Goal: Task Accomplishment & Management: Use online tool/utility

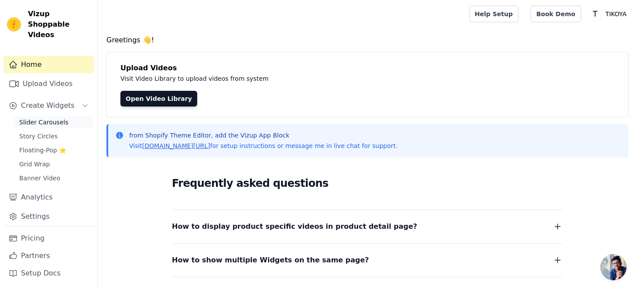
click at [40, 118] on span "Slider Carousels" at bounding box center [43, 122] width 49 height 9
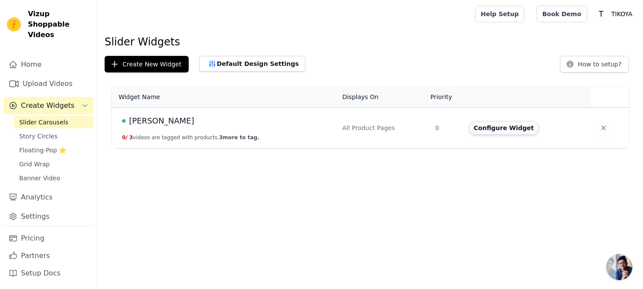
click at [508, 127] on button "Configure Widget" at bounding box center [504, 128] width 71 height 14
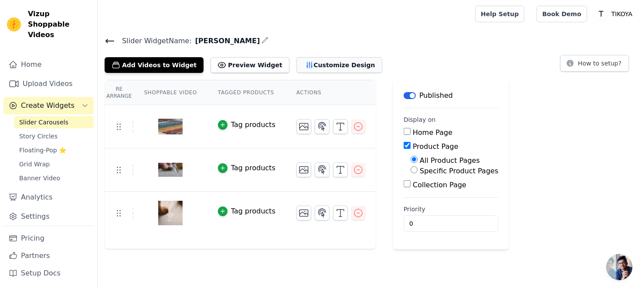
click at [301, 66] on button "Customize Design" at bounding box center [340, 65] width 86 height 16
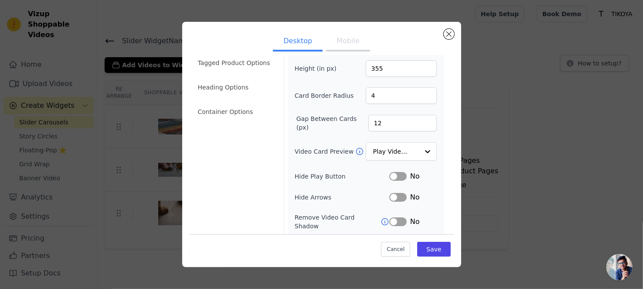
scroll to position [91, 0]
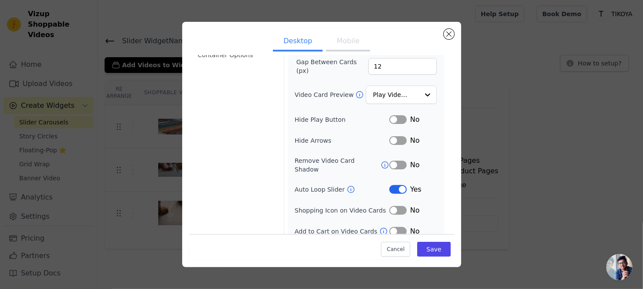
click at [395, 185] on button "Label" at bounding box center [398, 189] width 17 height 9
click at [424, 250] on button "Save" at bounding box center [433, 249] width 33 height 15
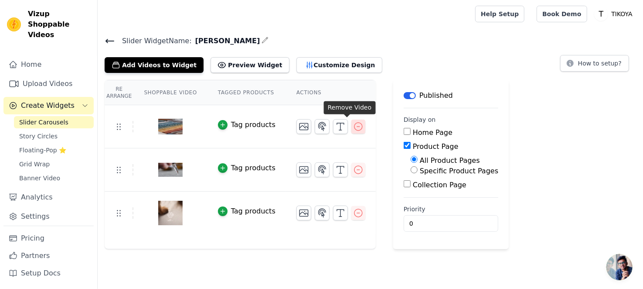
click at [353, 128] on icon "button" at bounding box center [358, 126] width 10 height 10
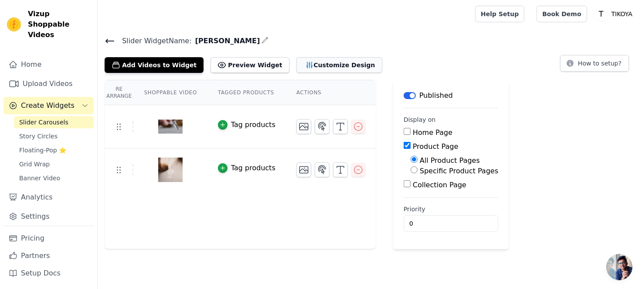
click at [300, 65] on button "Customize Design" at bounding box center [340, 65] width 86 height 16
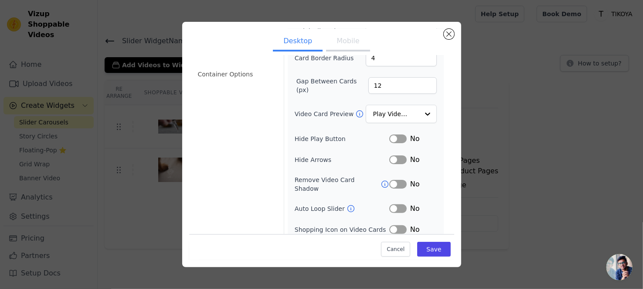
scroll to position [87, 0]
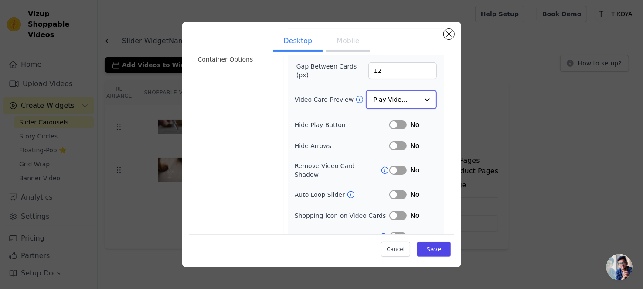
click at [396, 96] on input "Video Card Preview" at bounding box center [396, 99] width 45 height 17
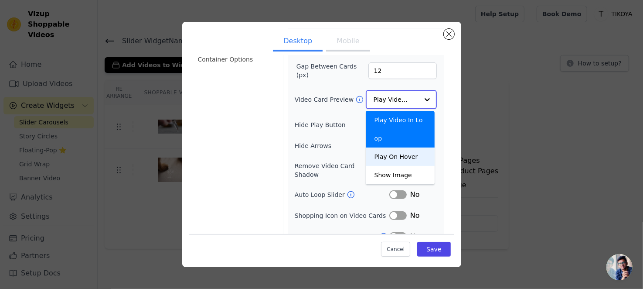
click at [390, 147] on div "Play On Hover" at bounding box center [400, 156] width 69 height 18
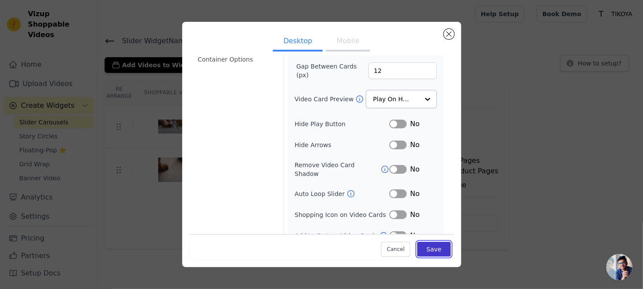
click at [430, 250] on button "Save" at bounding box center [433, 249] width 33 height 15
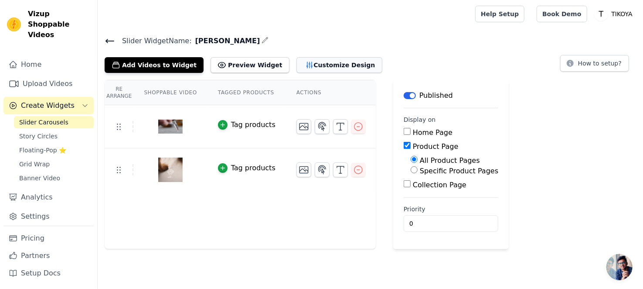
click at [309, 68] on button "Customize Design" at bounding box center [340, 65] width 86 height 16
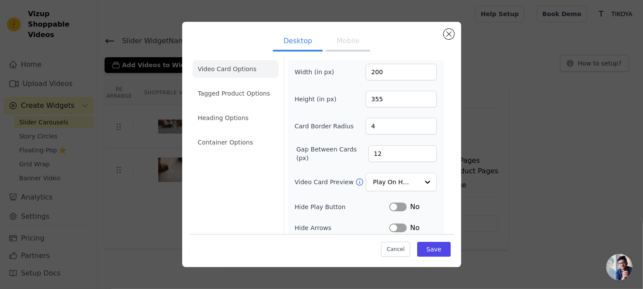
scroll to position [0, 0]
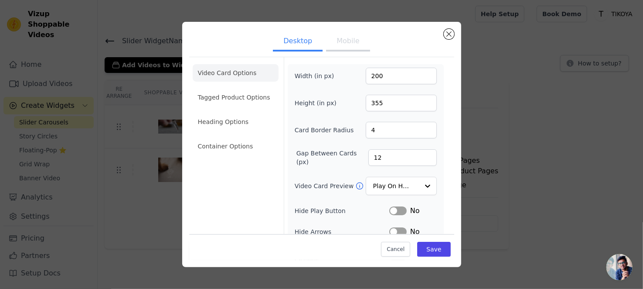
click at [351, 45] on button "Mobile" at bounding box center [348, 41] width 44 height 19
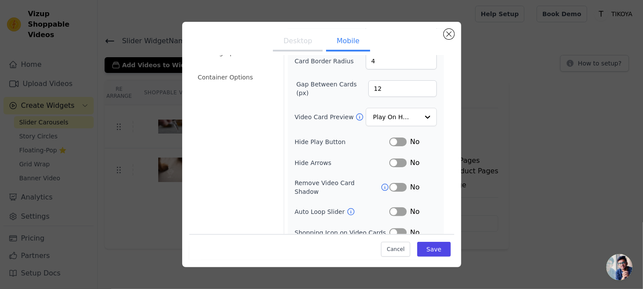
scroll to position [25, 0]
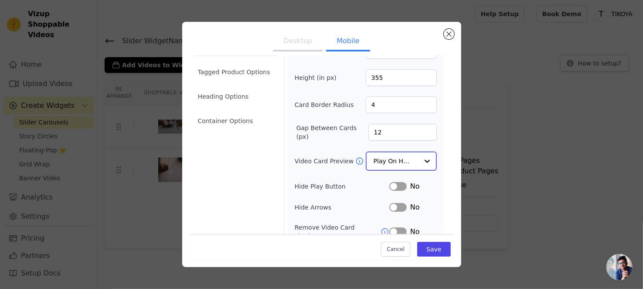
click at [398, 160] on input "Video Card Preview" at bounding box center [396, 160] width 45 height 17
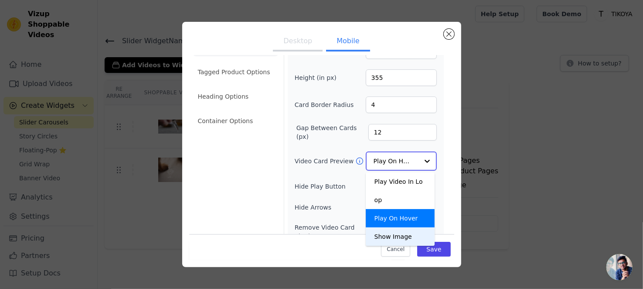
click at [391, 227] on div "Show Image" at bounding box center [400, 236] width 69 height 18
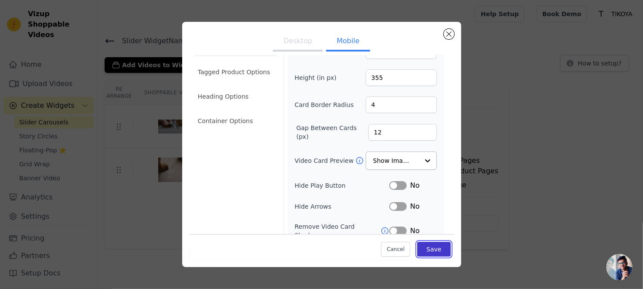
click at [434, 252] on button "Save" at bounding box center [433, 249] width 33 height 15
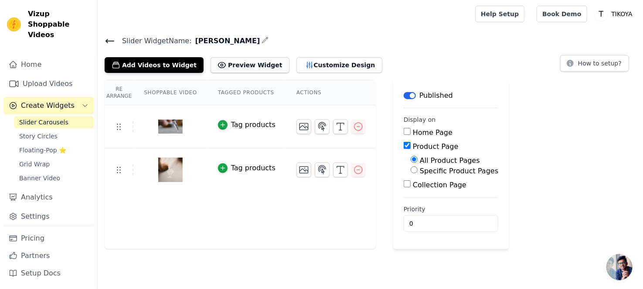
click at [243, 65] on button "Preview Widget" at bounding box center [250, 65] width 79 height 16
click at [297, 63] on button "Customize Design" at bounding box center [340, 65] width 86 height 16
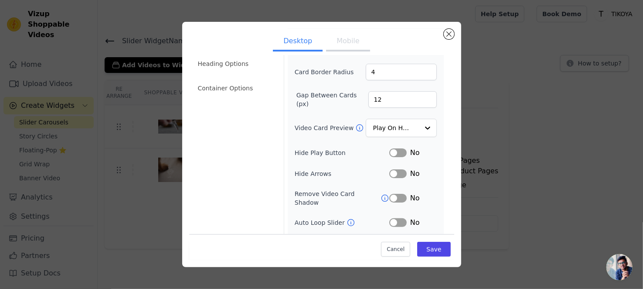
scroll to position [43, 0]
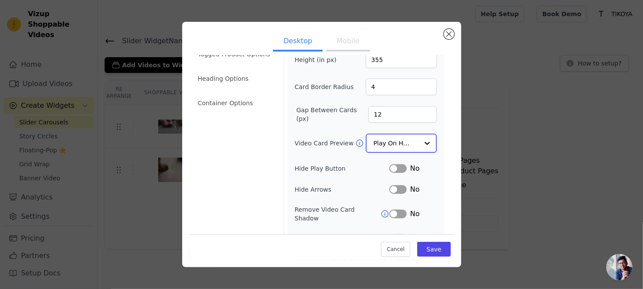
click at [410, 144] on input "Video Card Preview" at bounding box center [396, 142] width 45 height 17
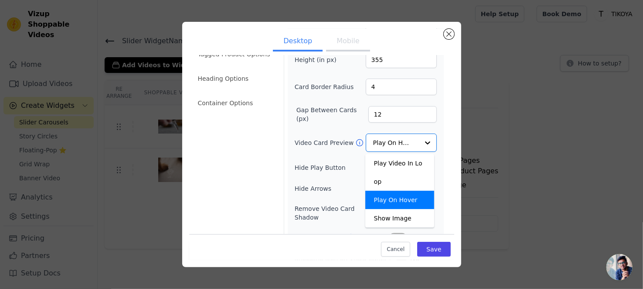
click at [346, 39] on button "Mobile" at bounding box center [348, 41] width 44 height 19
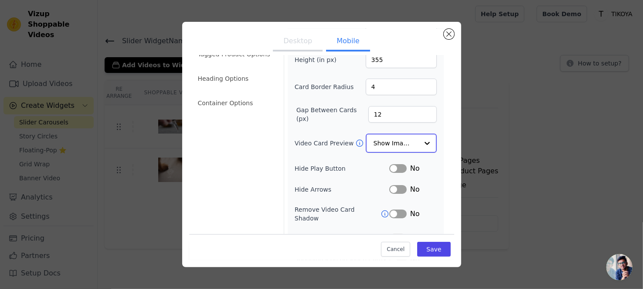
click at [398, 144] on input "Video Card Preview" at bounding box center [396, 142] width 45 height 17
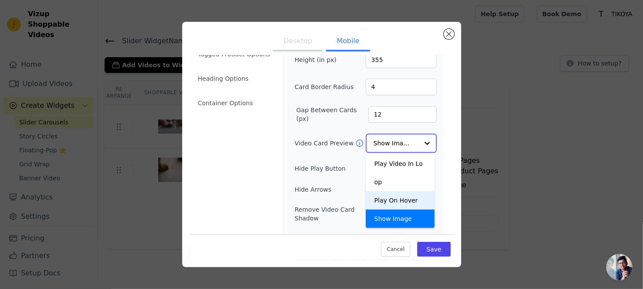
click at [400, 191] on div "Play On Hover" at bounding box center [400, 200] width 69 height 18
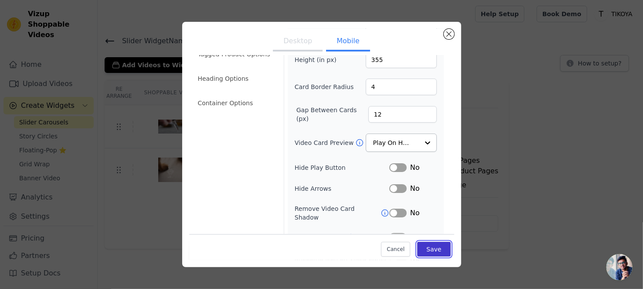
click at [427, 253] on button "Save" at bounding box center [433, 249] width 33 height 15
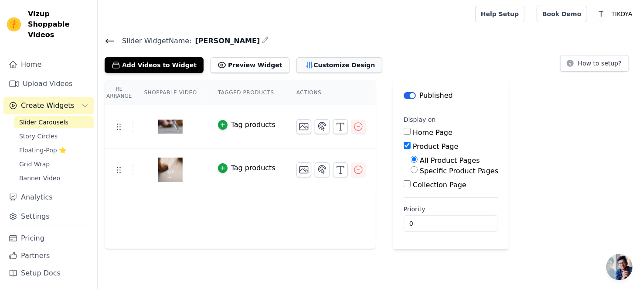
click at [310, 68] on button "Customize Design" at bounding box center [340, 65] width 86 height 16
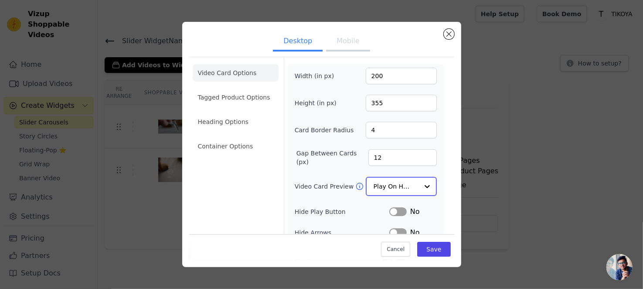
click at [383, 184] on input "Video Card Preview" at bounding box center [396, 186] width 45 height 17
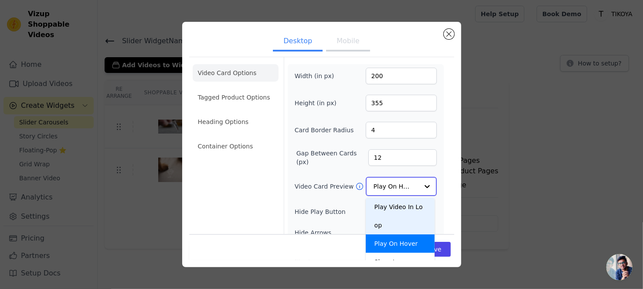
click at [388, 204] on div "Play Video In Loop" at bounding box center [400, 216] width 69 height 37
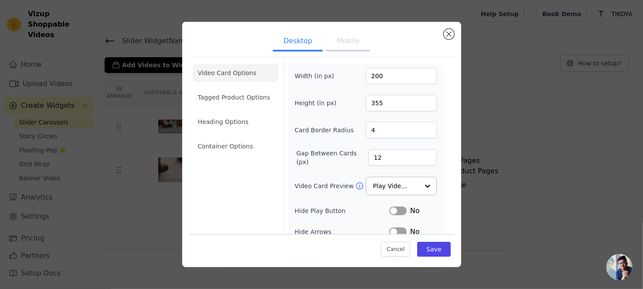
click at [338, 45] on button "Mobile" at bounding box center [348, 41] width 44 height 19
click at [389, 184] on input "Video Card Preview" at bounding box center [396, 186] width 45 height 17
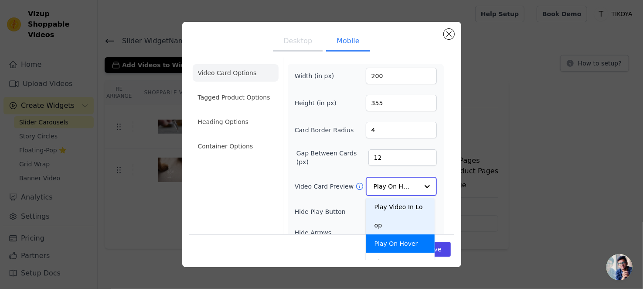
click at [397, 200] on div "Play Video In Loop" at bounding box center [400, 216] width 69 height 37
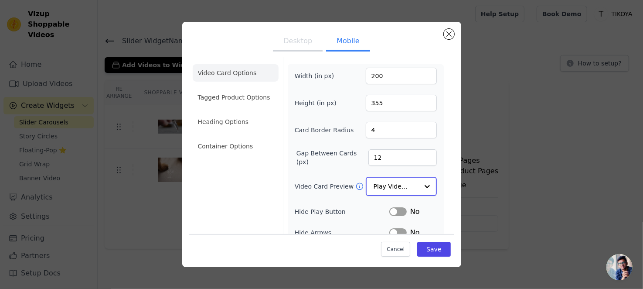
click at [406, 183] on input "Video Card Preview" at bounding box center [396, 186] width 45 height 17
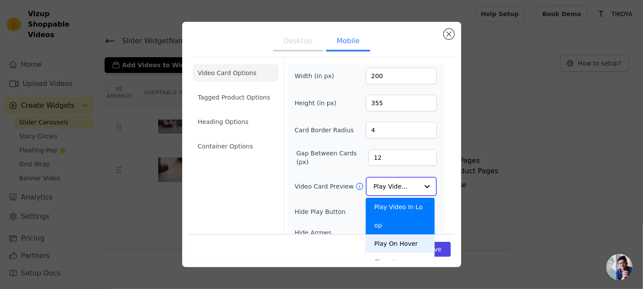
click at [403, 234] on div "Play On Hover" at bounding box center [400, 243] width 69 height 18
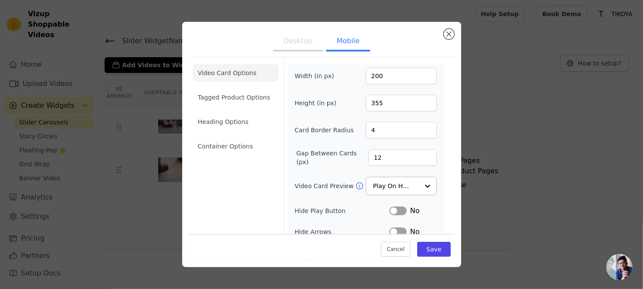
click at [302, 44] on button "Desktop" at bounding box center [298, 41] width 50 height 19
click at [392, 185] on input "Video Card Preview" at bounding box center [396, 186] width 45 height 17
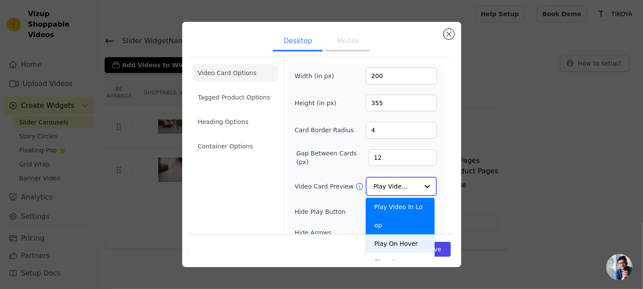
click at [401, 234] on div "Play On Hover" at bounding box center [400, 243] width 69 height 18
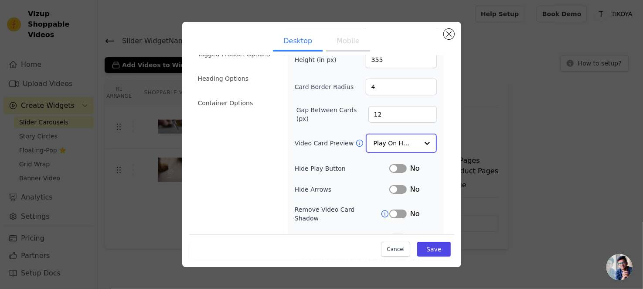
scroll to position [87, 0]
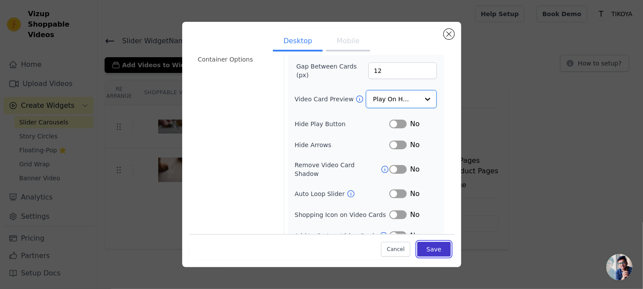
click at [430, 246] on button "Save" at bounding box center [433, 249] width 33 height 15
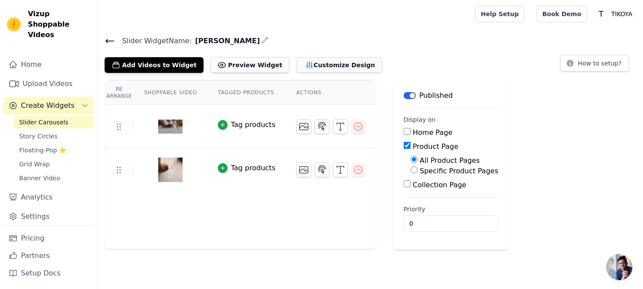
click at [310, 68] on button "Customize Design" at bounding box center [340, 65] width 86 height 16
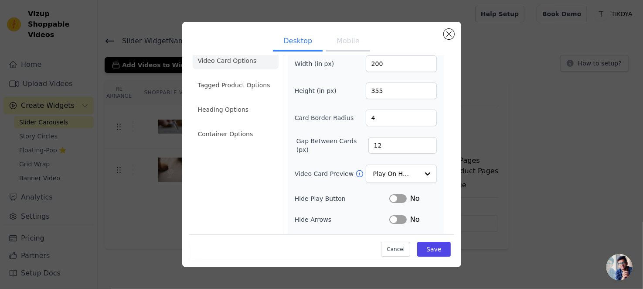
scroll to position [0, 0]
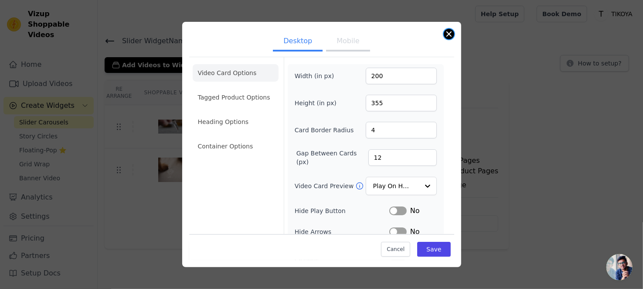
click at [449, 34] on button "Close modal" at bounding box center [449, 34] width 10 height 10
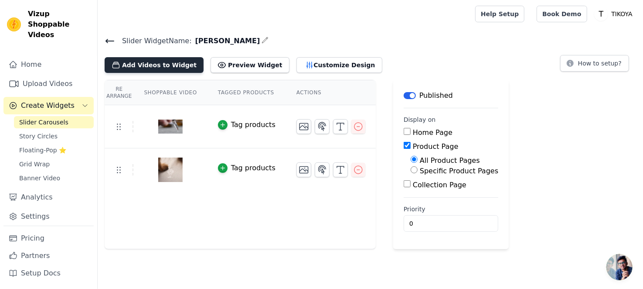
click at [171, 63] on button "Add Videos to Widget" at bounding box center [154, 65] width 99 height 16
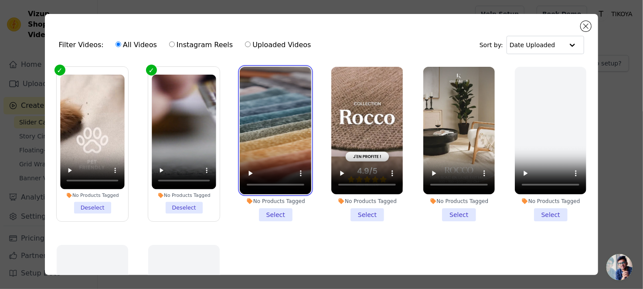
click at [269, 144] on video at bounding box center [276, 130] width 72 height 127
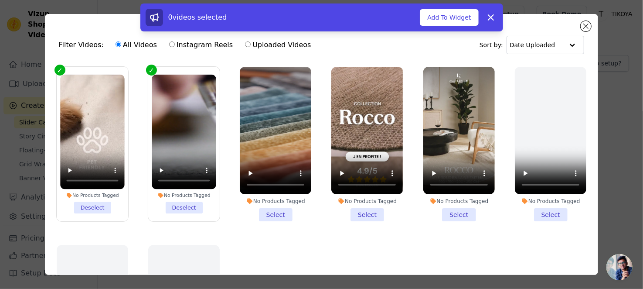
click at [275, 209] on li "No Products Tagged Select" at bounding box center [276, 144] width 72 height 154
click at [0, 0] on input "No Products Tagged Select" at bounding box center [0, 0] width 0 height 0
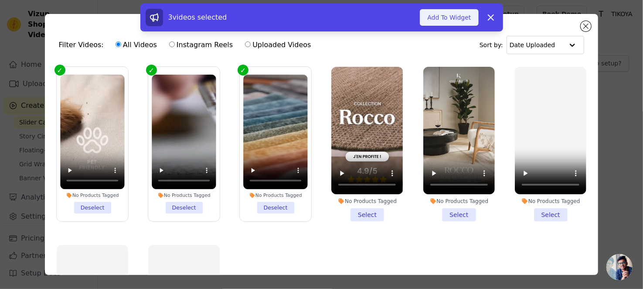
click at [445, 21] on button "Add To Widget" at bounding box center [449, 17] width 58 height 17
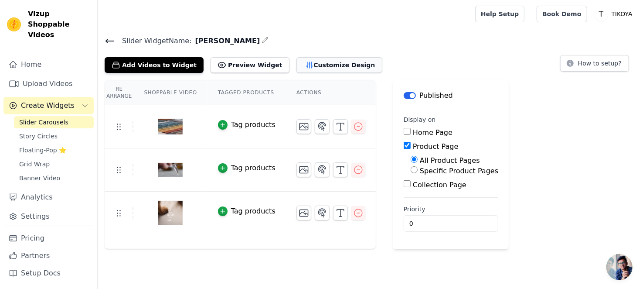
click at [306, 62] on button "Customize Design" at bounding box center [340, 65] width 86 height 16
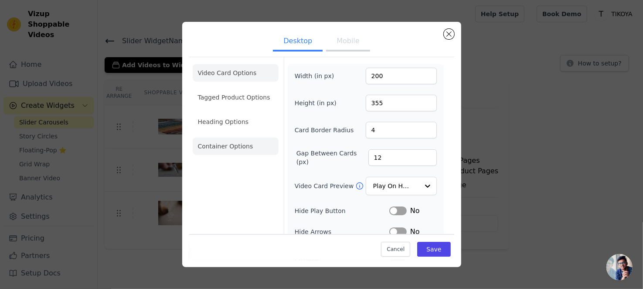
click at [245, 146] on li "Container Options" at bounding box center [236, 145] width 86 height 17
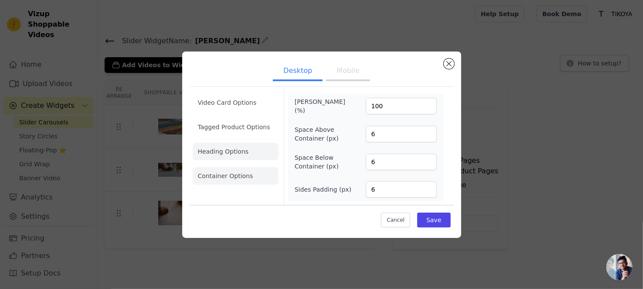
click at [246, 154] on li "Heading Options" at bounding box center [236, 151] width 86 height 17
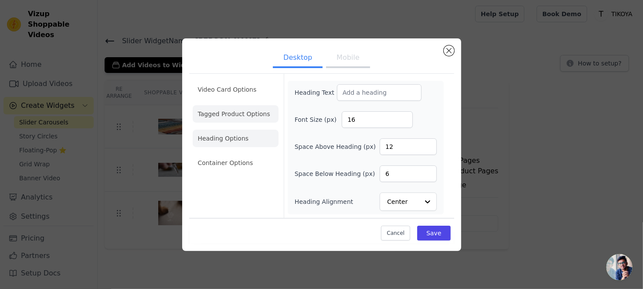
click at [246, 116] on li "Tagged Product Options" at bounding box center [236, 113] width 86 height 17
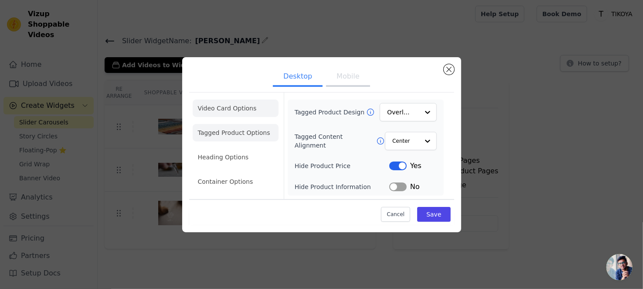
click at [247, 111] on li "Video Card Options" at bounding box center [236, 107] width 86 height 17
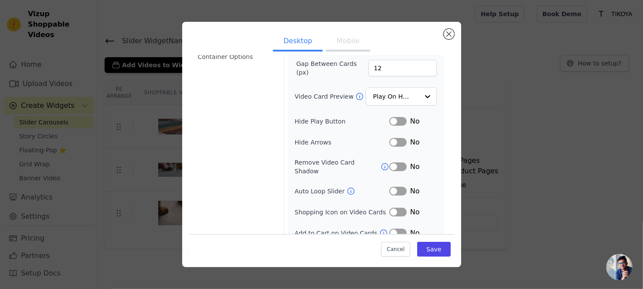
scroll to position [91, 0]
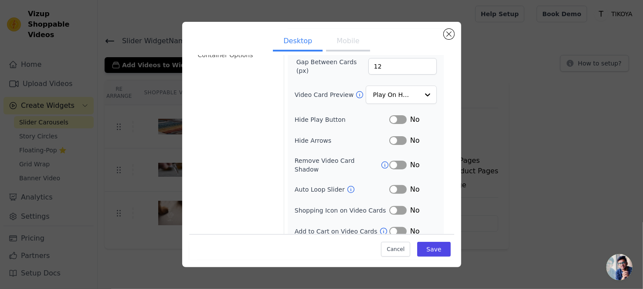
click at [344, 38] on button "Mobile" at bounding box center [348, 41] width 44 height 19
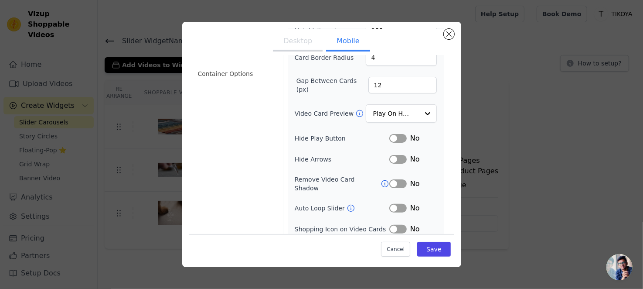
scroll to position [87, 0]
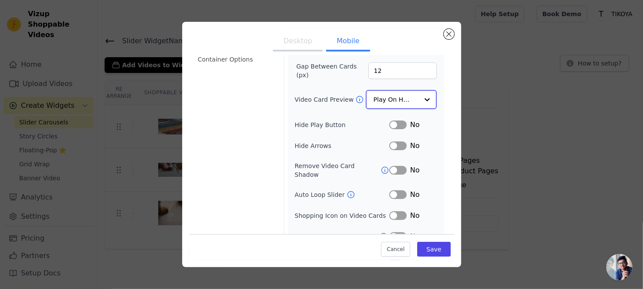
click at [391, 98] on input "Video Card Preview" at bounding box center [396, 99] width 45 height 17
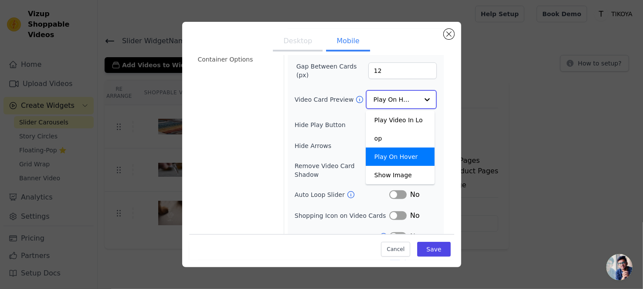
click at [391, 98] on input "Video Card Preview" at bounding box center [396, 99] width 45 height 17
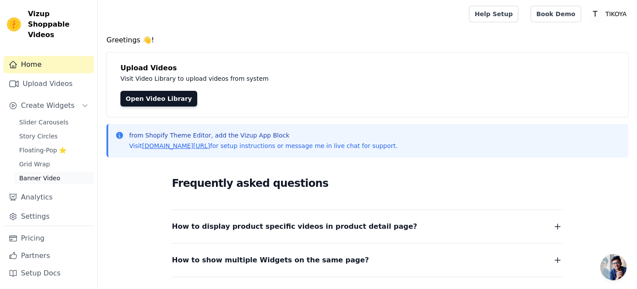
click at [39, 174] on span "Banner Video" at bounding box center [39, 178] width 41 height 9
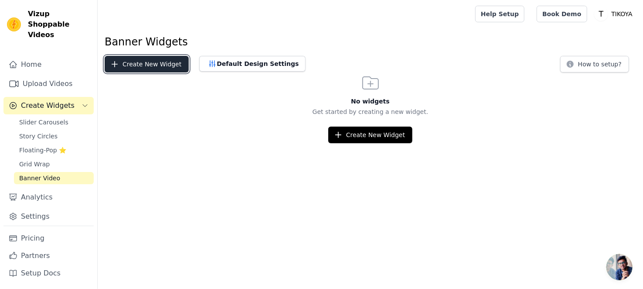
click at [165, 68] on button "Create New Widget" at bounding box center [147, 64] width 84 height 17
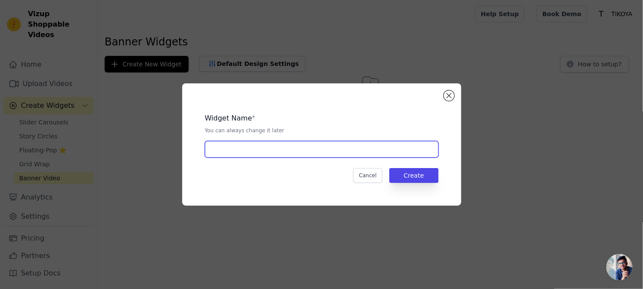
click at [269, 152] on input "text" at bounding box center [322, 149] width 234 height 17
type input "Wersal"
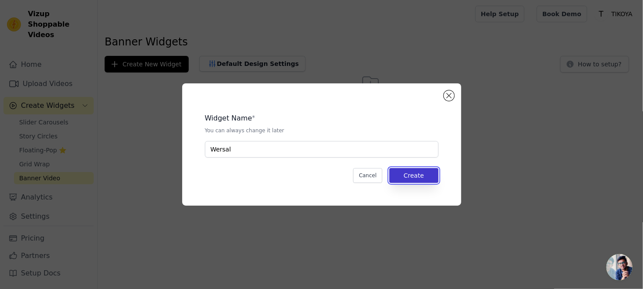
click at [417, 176] on button "Create" at bounding box center [414, 175] width 49 height 15
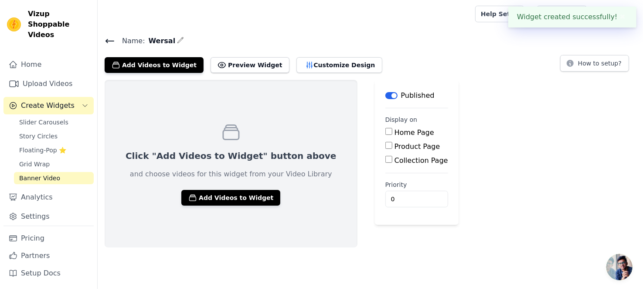
click at [386, 145] on input "Product Page" at bounding box center [389, 145] width 7 height 7
checkbox input "true"
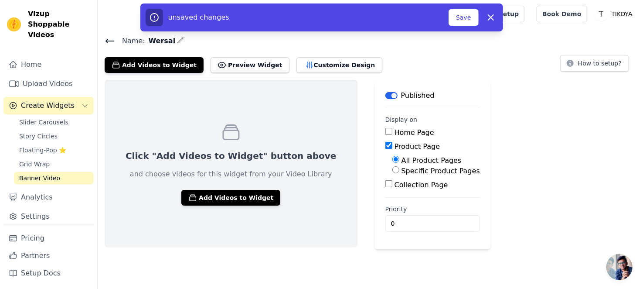
click at [393, 171] on input "Specific Product Pages" at bounding box center [396, 169] width 7 height 7
radio input "true"
click at [393, 192] on button "Select Products" at bounding box center [422, 190] width 58 height 15
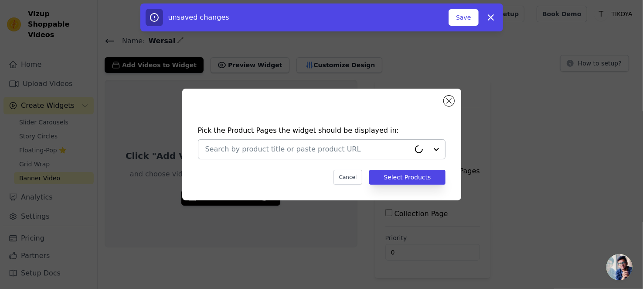
click at [329, 152] on input "text" at bounding box center [307, 149] width 205 height 10
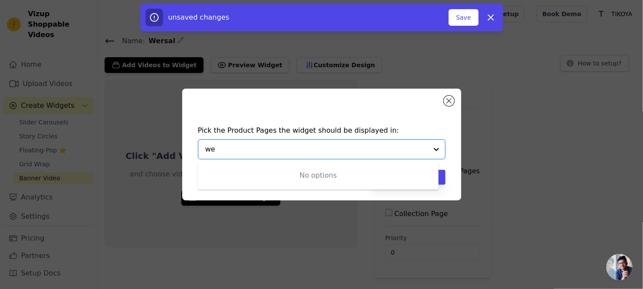
type input "w"
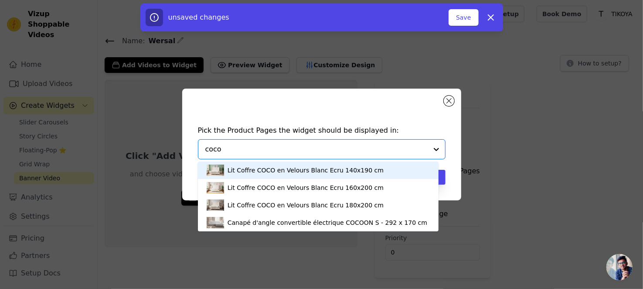
type input "coco"
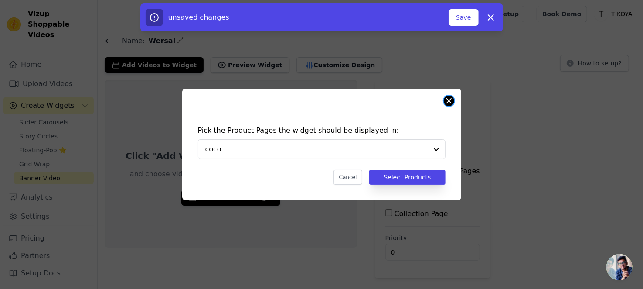
click at [448, 102] on button "Close modal" at bounding box center [449, 101] width 10 height 10
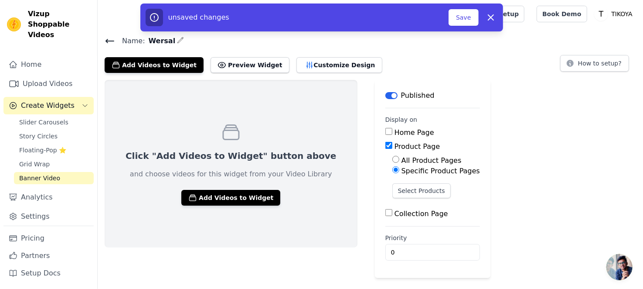
click at [393, 160] on input "All Product Pages" at bounding box center [396, 159] width 7 height 7
radio input "true"
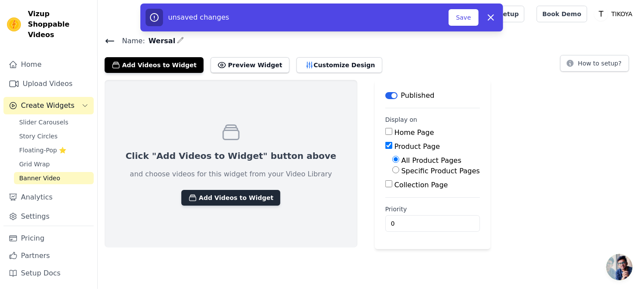
click at [236, 198] on button "Add Videos to Widget" at bounding box center [230, 198] width 99 height 16
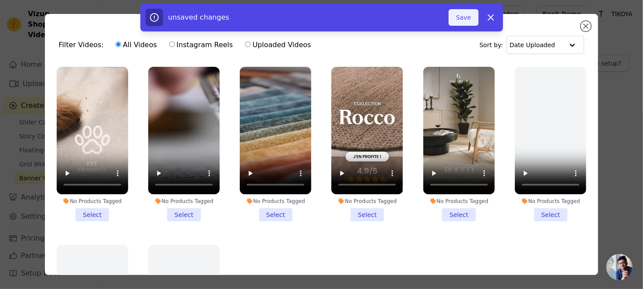
click at [464, 15] on button "Save" at bounding box center [464, 17] width 30 height 17
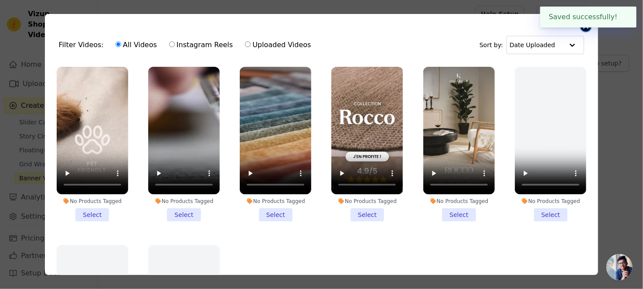
click at [585, 30] on button "Close modal" at bounding box center [586, 26] width 10 height 10
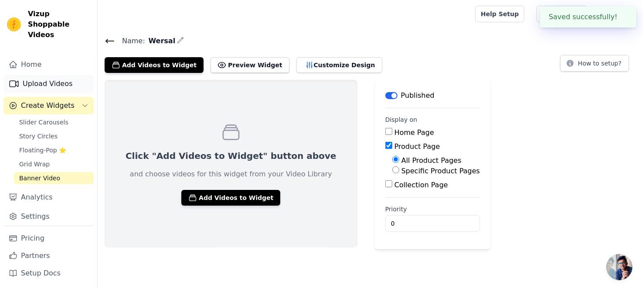
click at [36, 75] on link "Upload Videos" at bounding box center [48, 83] width 90 height 17
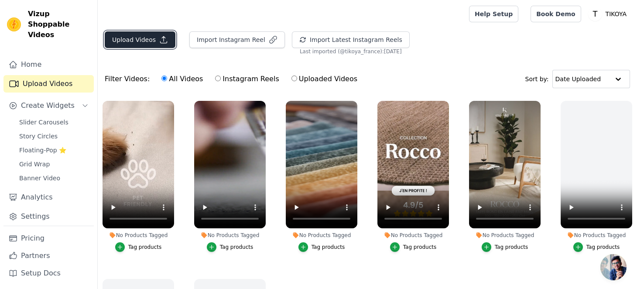
click at [146, 41] on button "Upload Videos" at bounding box center [140, 39] width 71 height 17
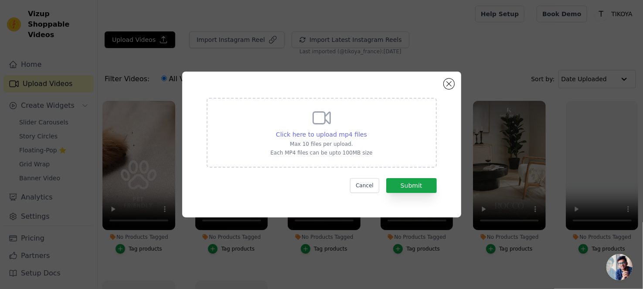
click at [297, 131] on span "Click here to upload mp4 files" at bounding box center [321, 134] width 91 height 7
click at [367, 130] on input "Click here to upload mp4 files Max 10 files per upload. Each MP4 files can be u…" at bounding box center [367, 130] width 0 height 0
type input "C:\fakepath\360.mp4"
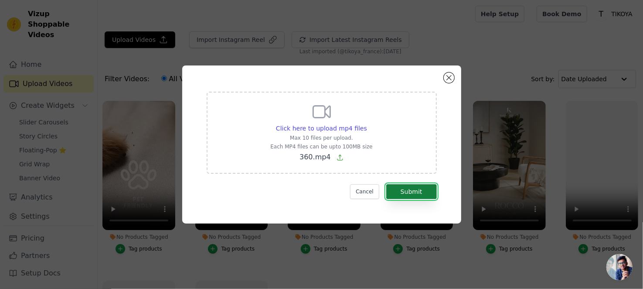
click at [403, 190] on button "Submit" at bounding box center [412, 191] width 51 height 15
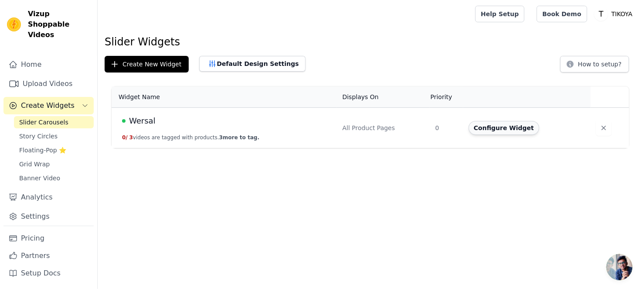
click at [498, 129] on button "Configure Widget" at bounding box center [504, 128] width 71 height 14
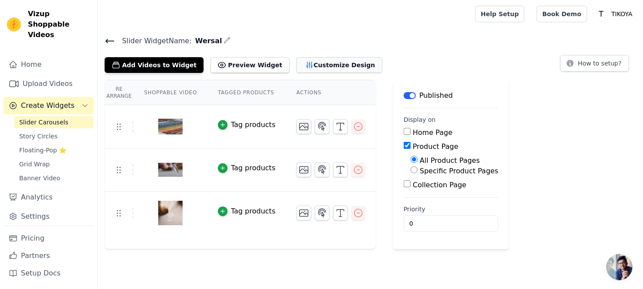
click at [305, 67] on button "Customize Design" at bounding box center [340, 65] width 86 height 16
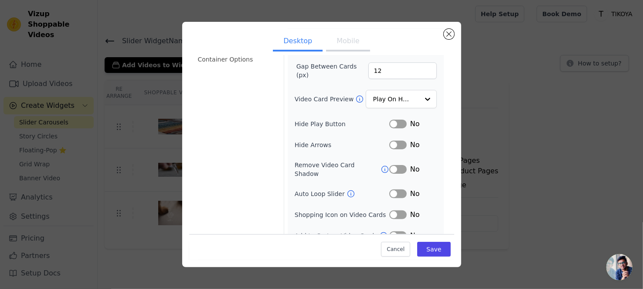
scroll to position [91, 0]
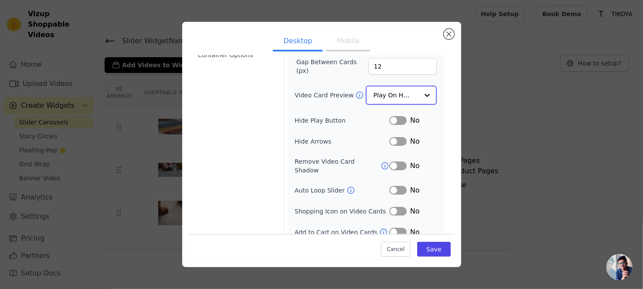
click at [398, 97] on input "Video Card Preview" at bounding box center [396, 94] width 45 height 17
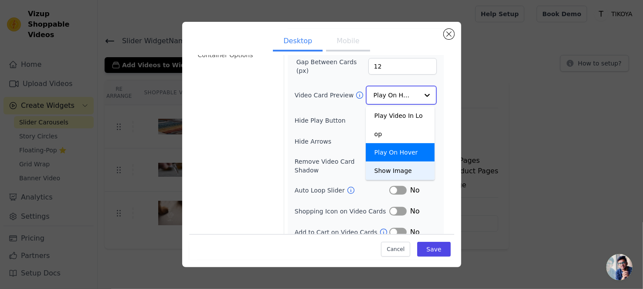
click at [390, 161] on div "Show Image" at bounding box center [400, 170] width 69 height 18
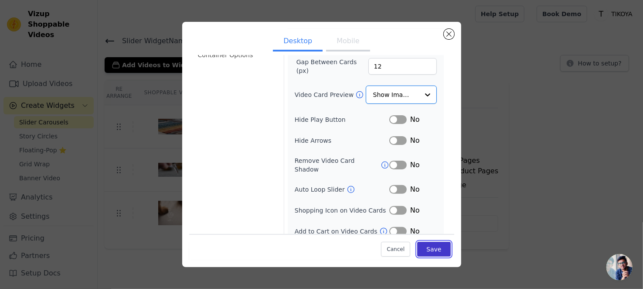
click at [421, 249] on button "Save" at bounding box center [433, 249] width 33 height 15
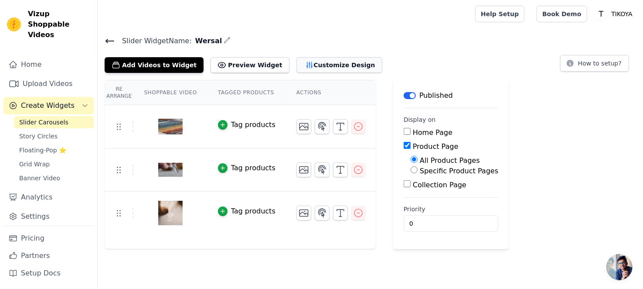
click at [323, 65] on button "Customize Design" at bounding box center [340, 65] width 86 height 16
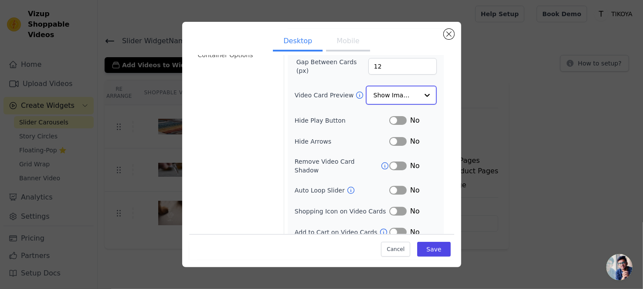
click at [407, 100] on input "Video Card Preview" at bounding box center [396, 94] width 45 height 17
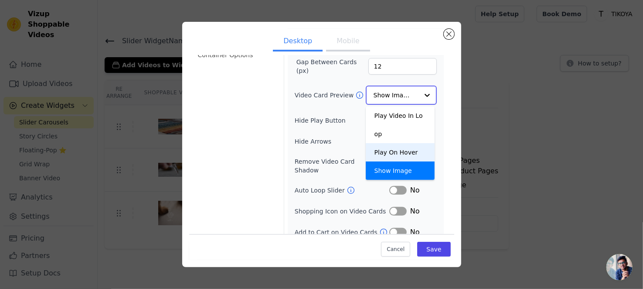
click at [399, 143] on div "Play On Hover" at bounding box center [400, 152] width 69 height 18
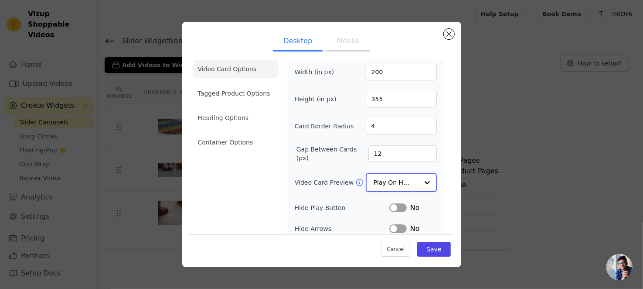
scroll to position [0, 0]
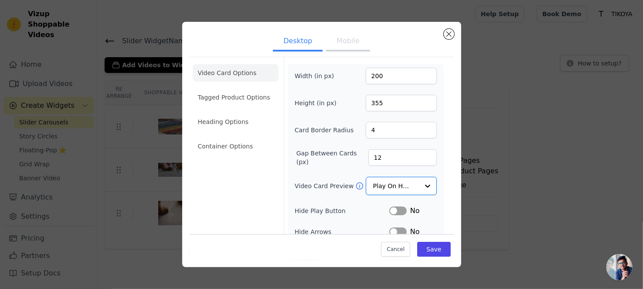
click at [353, 41] on button "Mobile" at bounding box center [348, 41] width 44 height 19
click at [390, 179] on input "Video Card Preview" at bounding box center [396, 186] width 45 height 17
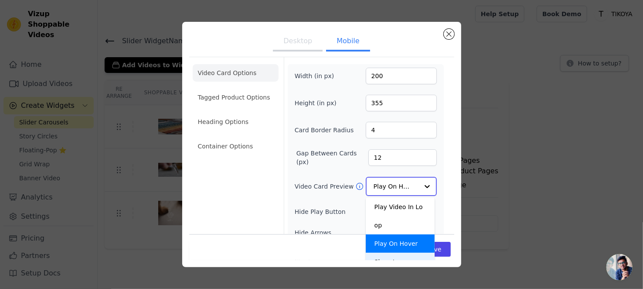
click at [384, 253] on div "Show Image" at bounding box center [400, 262] width 69 height 18
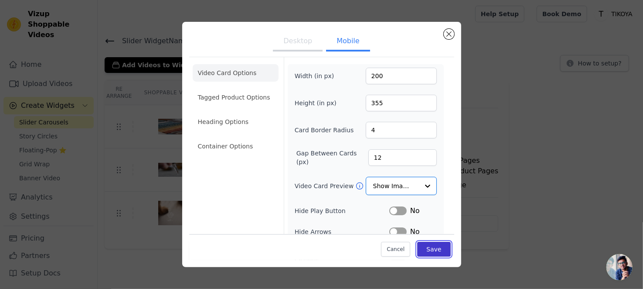
click at [424, 250] on button "Save" at bounding box center [433, 249] width 33 height 15
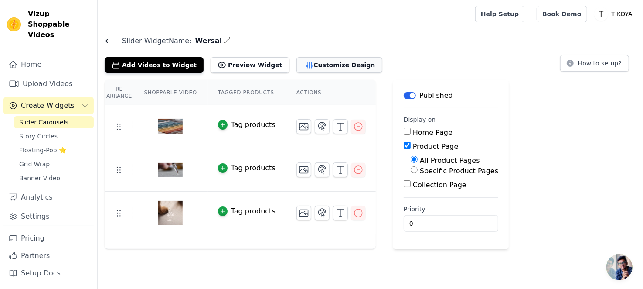
click at [319, 64] on button "Customize Design" at bounding box center [340, 65] width 86 height 16
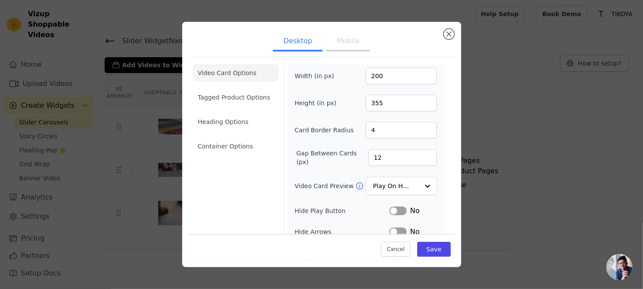
scroll to position [43, 0]
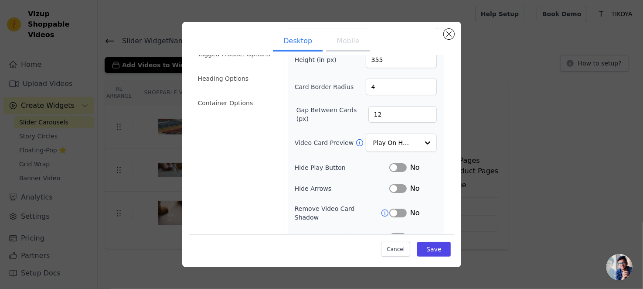
click at [392, 184] on button "Label" at bounding box center [398, 188] width 17 height 9
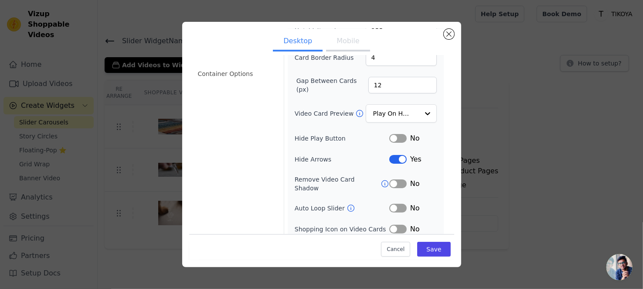
scroll to position [87, 0]
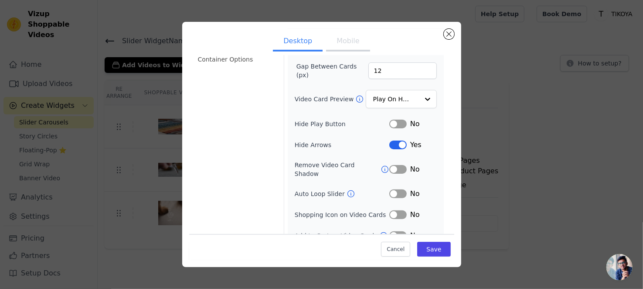
click at [393, 143] on button "Label" at bounding box center [398, 144] width 17 height 9
click at [343, 42] on button "Mobile" at bounding box center [348, 41] width 44 height 19
click at [395, 189] on button "Label" at bounding box center [398, 193] width 17 height 9
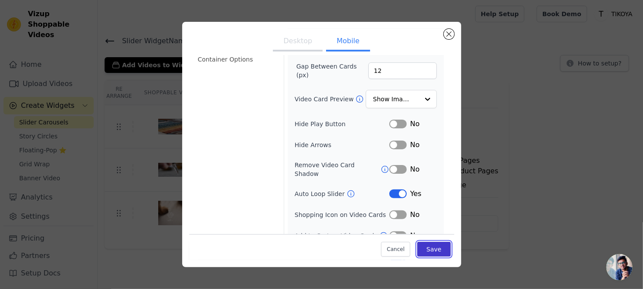
click at [424, 252] on button "Save" at bounding box center [433, 249] width 33 height 15
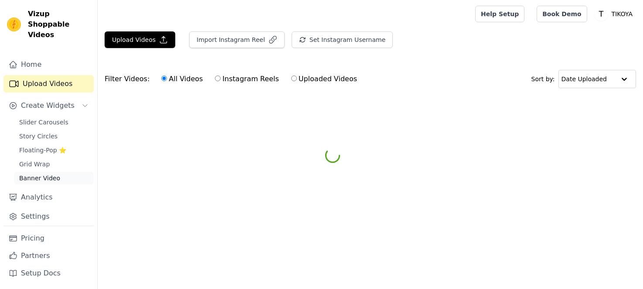
drag, startPoint x: 0, startPoint y: 0, endPoint x: 36, endPoint y: 165, distance: 168.8
click at [36, 174] on span "Banner Video" at bounding box center [39, 178] width 41 height 9
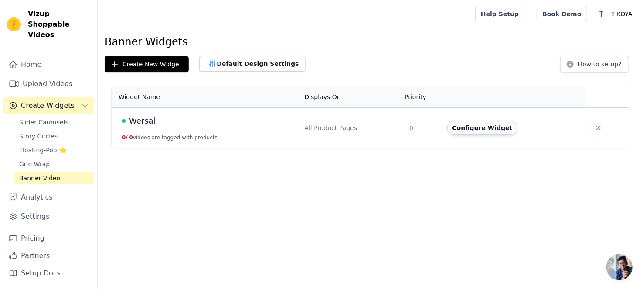
click at [477, 129] on button "Configure Widget" at bounding box center [483, 128] width 71 height 14
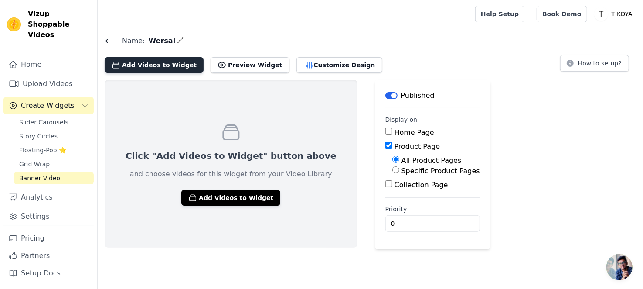
click at [155, 70] on button "Add Videos to Widget" at bounding box center [154, 65] width 99 height 16
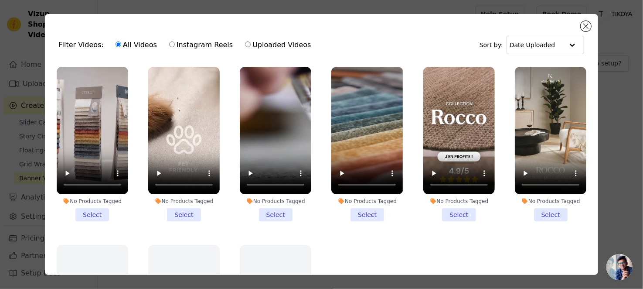
click at [86, 211] on li "No Products Tagged Select" at bounding box center [93, 144] width 72 height 154
click at [0, 0] on input "No Products Tagged Select" at bounding box center [0, 0] width 0 height 0
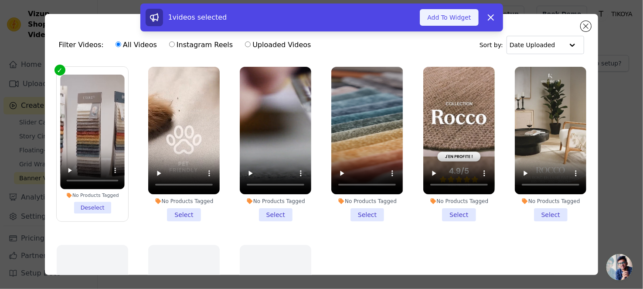
click at [451, 19] on button "Add To Widget" at bounding box center [449, 17] width 58 height 17
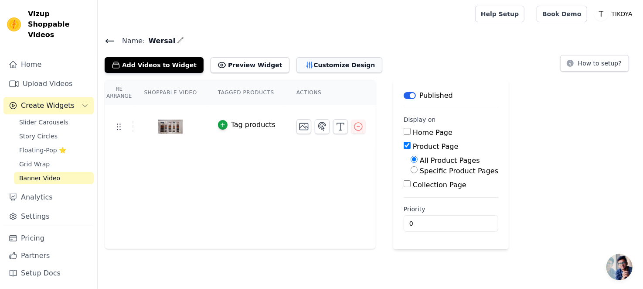
click at [309, 63] on button "Customize Design" at bounding box center [340, 65] width 86 height 16
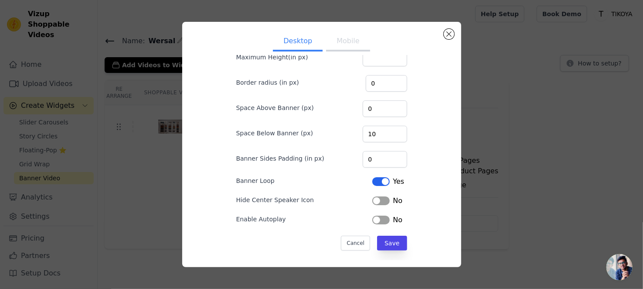
scroll to position [56, 0]
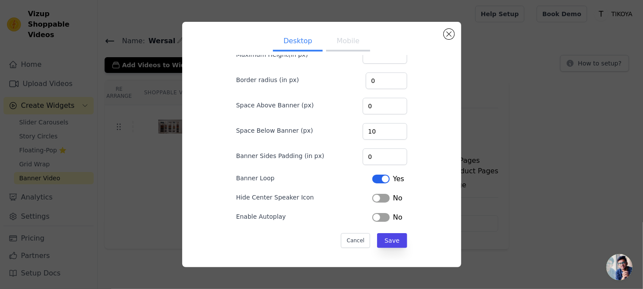
click at [373, 177] on button "Label" at bounding box center [381, 178] width 17 height 9
click at [387, 236] on button "Save" at bounding box center [392, 240] width 30 height 15
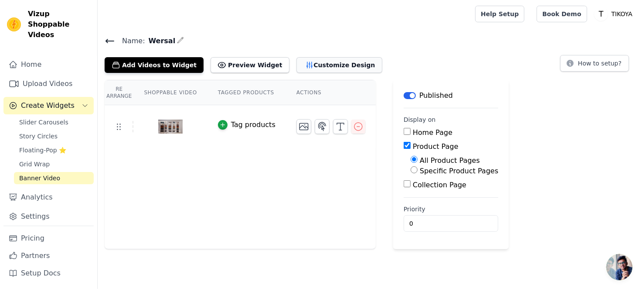
click at [308, 65] on button "Customize Design" at bounding box center [340, 65] width 86 height 16
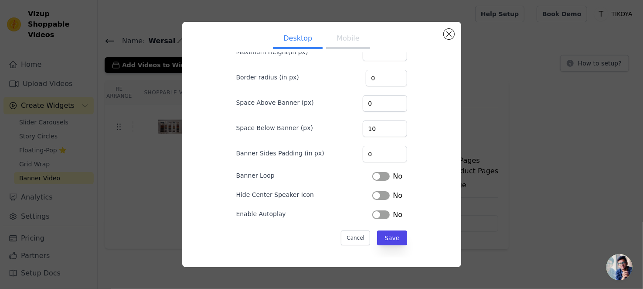
scroll to position [4, 0]
click at [373, 172] on button "Label" at bounding box center [381, 175] width 17 height 9
drag, startPoint x: 233, startPoint y: 189, endPoint x: 293, endPoint y: 192, distance: 59.4
click at [308, 192] on form "Width(in %) 100 Maximum Height(in px) Border radius (in px) 0 Space Above Banne…" at bounding box center [321, 126] width 185 height 249
click at [373, 193] on button "Label" at bounding box center [381, 194] width 17 height 9
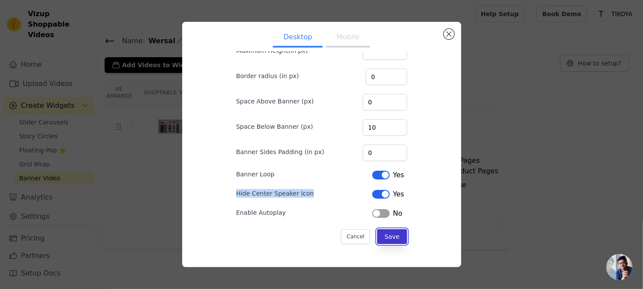
click at [384, 235] on button "Save" at bounding box center [392, 236] width 30 height 15
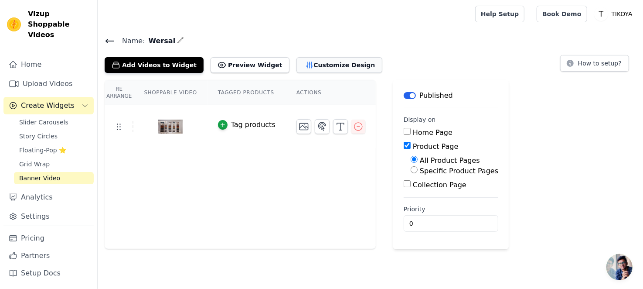
click at [306, 70] on button "Customize Design" at bounding box center [340, 65] width 86 height 16
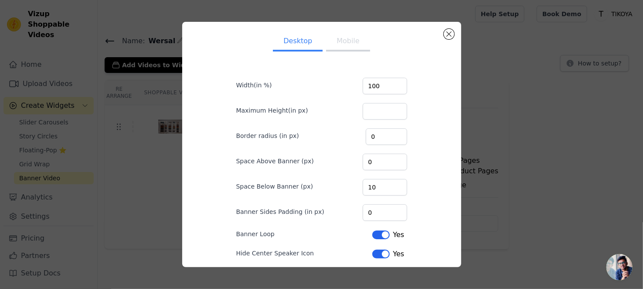
click at [341, 48] on button "Mobile" at bounding box center [348, 41] width 44 height 19
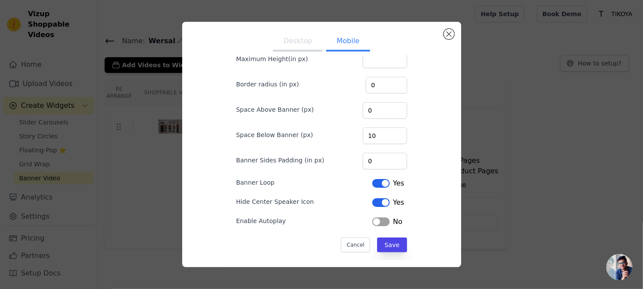
scroll to position [56, 0]
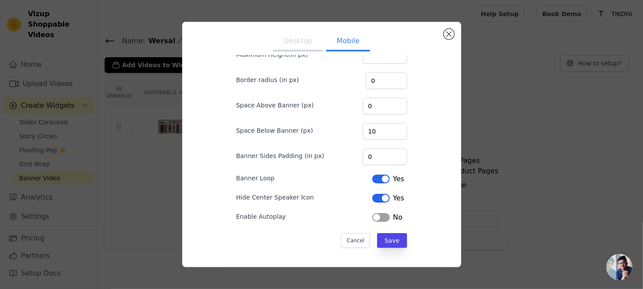
click at [373, 213] on button "Label" at bounding box center [381, 217] width 17 height 9
click at [294, 39] on button "Desktop" at bounding box center [298, 41] width 50 height 19
click at [343, 47] on button "Mobile" at bounding box center [348, 41] width 44 height 19
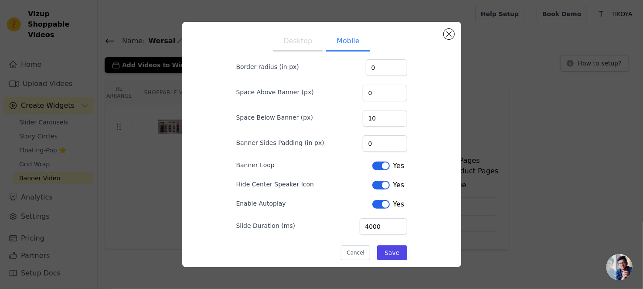
scroll to position [81, 0]
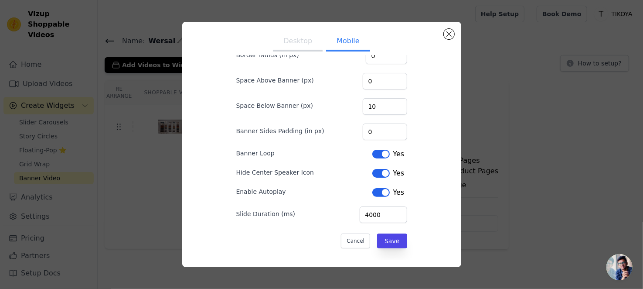
click at [373, 191] on button "Label" at bounding box center [381, 192] width 17 height 9
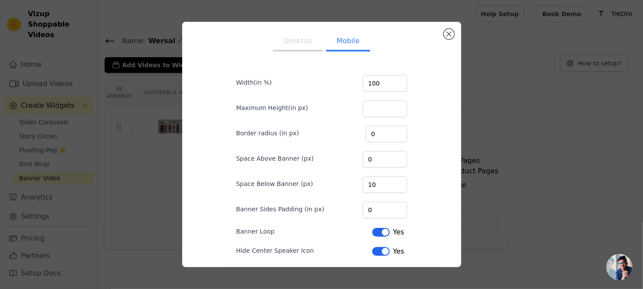
scroll to position [0, 0]
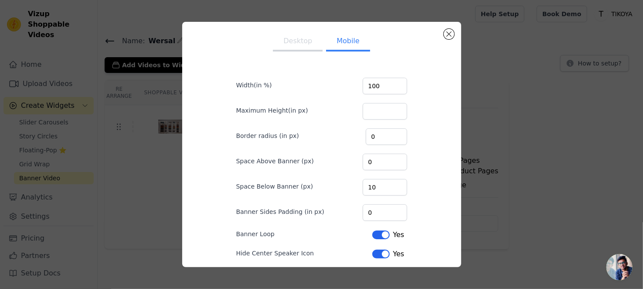
click at [297, 41] on button "Desktop" at bounding box center [298, 41] width 50 height 19
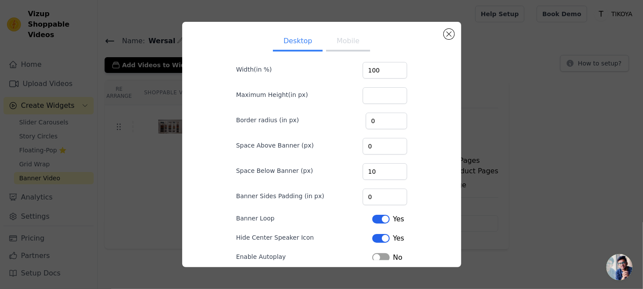
scroll to position [56, 0]
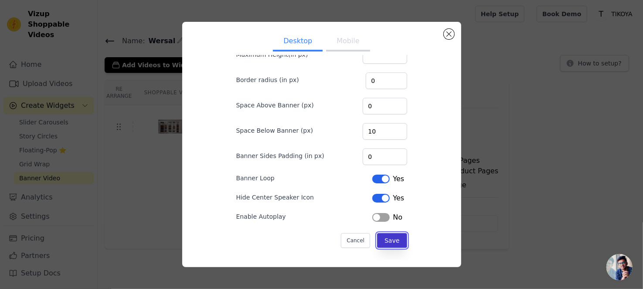
click at [386, 239] on button "Save" at bounding box center [392, 240] width 30 height 15
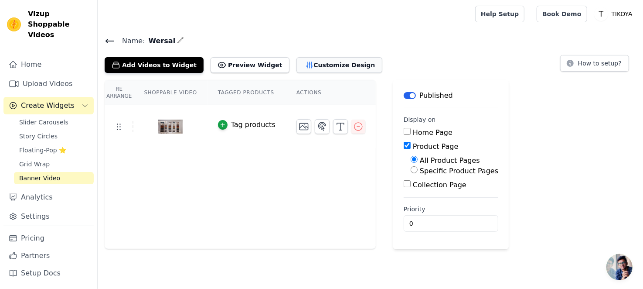
click at [306, 69] on button "Customize Design" at bounding box center [340, 65] width 86 height 16
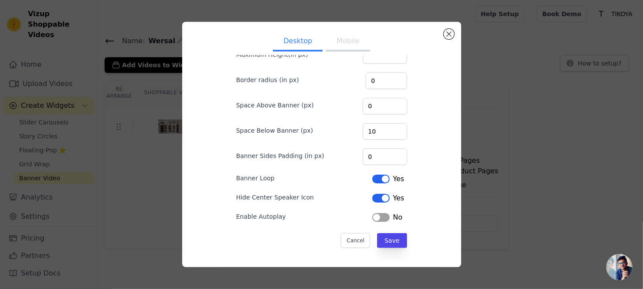
click at [373, 176] on button "Label" at bounding box center [381, 178] width 17 height 9
click at [386, 241] on button "Save" at bounding box center [392, 240] width 30 height 15
click at [335, 45] on button "Mobile" at bounding box center [348, 41] width 44 height 19
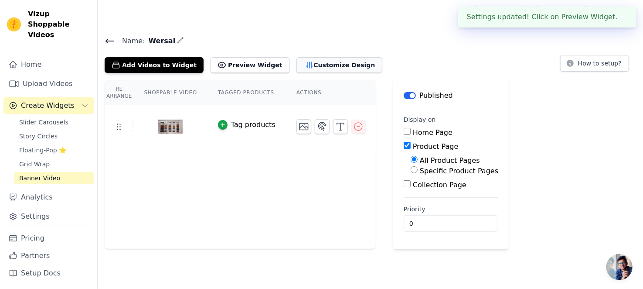
click at [323, 63] on button "Customize Design" at bounding box center [340, 65] width 86 height 16
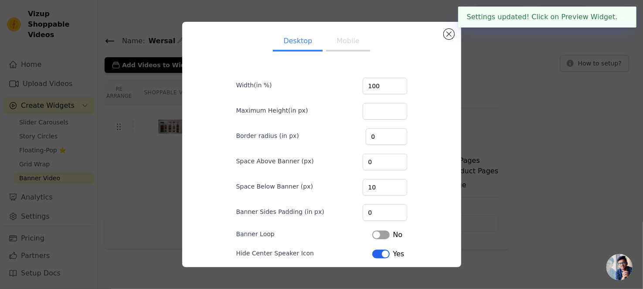
click at [335, 44] on button "Mobile" at bounding box center [348, 41] width 44 height 19
click at [373, 235] on button "Label" at bounding box center [381, 234] width 17 height 9
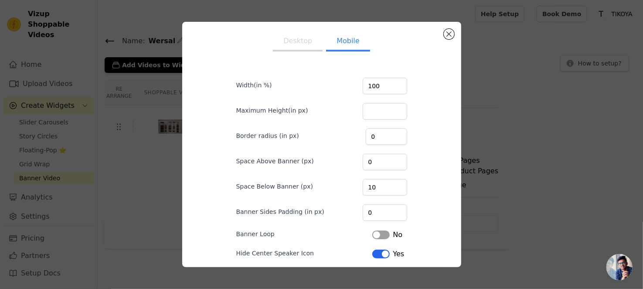
click at [292, 44] on button "Desktop" at bounding box center [298, 41] width 50 height 19
click at [373, 232] on button "Label" at bounding box center [381, 234] width 17 height 9
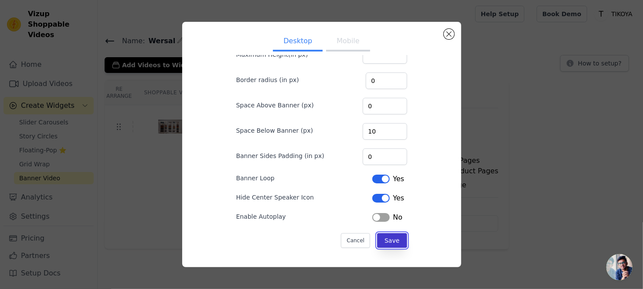
click at [386, 239] on button "Save" at bounding box center [392, 240] width 30 height 15
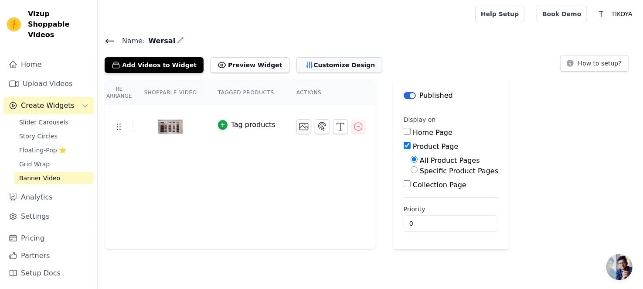
click at [302, 69] on button "Customize Design" at bounding box center [340, 65] width 86 height 16
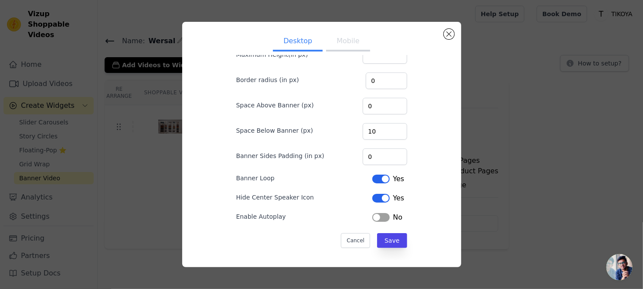
scroll to position [4, 0]
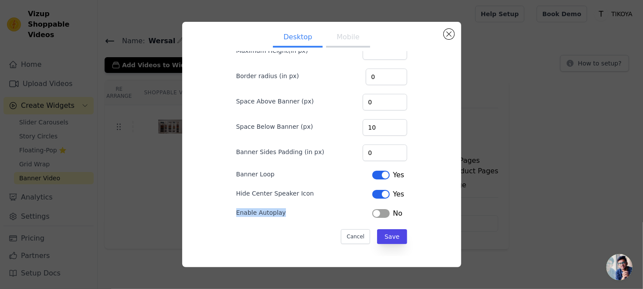
drag, startPoint x: 235, startPoint y: 211, endPoint x: 280, endPoint y: 212, distance: 44.9
click at [280, 212] on div "Enable Autoplay" at bounding box center [262, 212] width 53 height 9
click at [349, 38] on button "Mobile" at bounding box center [348, 37] width 44 height 19
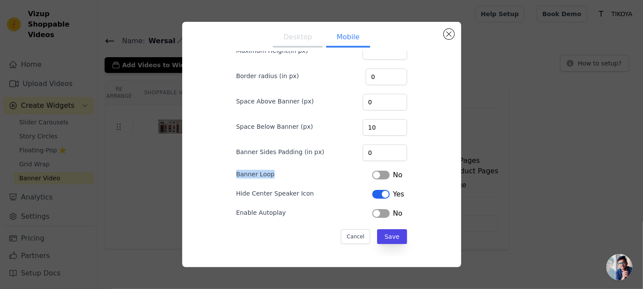
drag, startPoint x: 233, startPoint y: 171, endPoint x: 269, endPoint y: 171, distance: 35.8
click at [269, 171] on form "Width(in %) 100 Maximum Height(in px) Border radius (in px) 0 Space Above Banne…" at bounding box center [321, 126] width 185 height 249
click at [410, 180] on div "Desktop Mobile Width(in %) 100 Maximum Height(in px) Border radius (in px) 0 Sp…" at bounding box center [321, 140] width 265 height 231
click at [373, 174] on button "Label" at bounding box center [381, 175] width 17 height 9
click at [373, 212] on button "Label" at bounding box center [381, 213] width 17 height 9
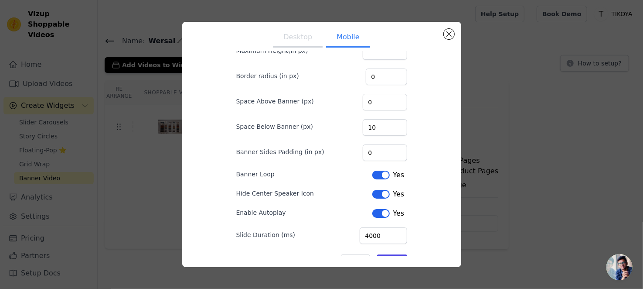
scroll to position [81, 0]
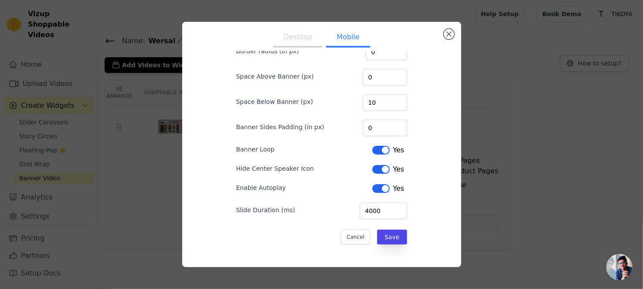
click at [373, 186] on button "Label" at bounding box center [381, 188] width 17 height 9
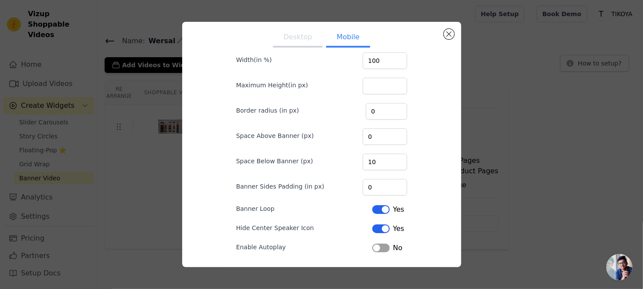
scroll to position [56, 0]
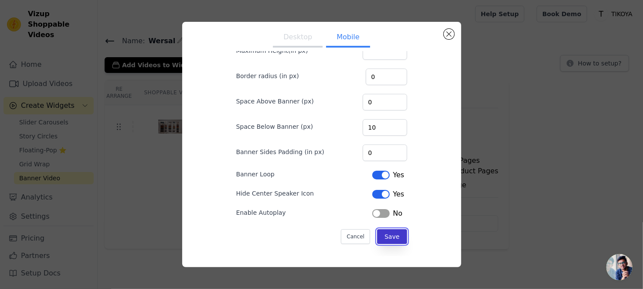
click at [381, 233] on button "Save" at bounding box center [392, 236] width 30 height 15
